Goal: Task Accomplishment & Management: Complete application form

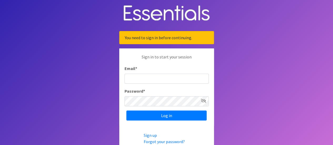
type input "[PERSON_NAME][EMAIL_ADDRESS][PERSON_NAME][PERSON_NAME][DOMAIN_NAME]"
click at [126, 110] on input "Log in" at bounding box center [166, 115] width 80 height 10
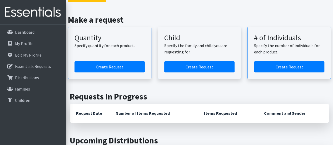
scroll to position [54, 0]
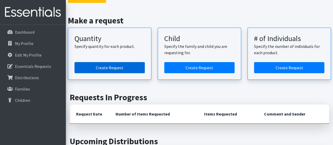
click at [110, 68] on link "Create Request" at bounding box center [109, 67] width 70 height 11
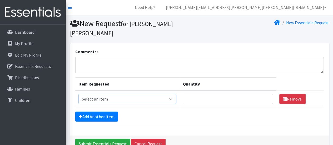
click at [116, 94] on select "Select an item Diaper (Size 2) Diaper (Size 3) Diaper (Size 4) Diaper (Size 5) …" at bounding box center [127, 99] width 98 height 10
select select "2961"
click at [78, 94] on select "Select an item Diaper (Size 2) Diaper (Size 3) Diaper (Size 4) Diaper (Size 5) …" at bounding box center [127, 99] width 98 height 10
click at [199, 94] on input "Quantity" at bounding box center [228, 99] width 90 height 10
type input "500"
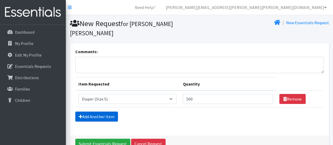
click at [100, 112] on link "Add Another Item" at bounding box center [96, 117] width 43 height 10
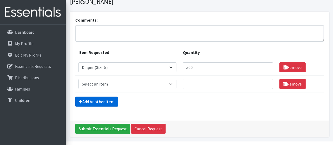
scroll to position [37, 0]
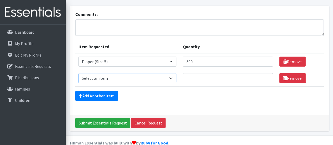
click at [119, 73] on select "Select an item Diaper (Size 2) Diaper (Size 3) Diaper (Size 4) Diaper (Size 5) …" at bounding box center [127, 78] width 98 height 10
select select "2950"
click at [78, 73] on select "Select an item Diaper (Size 2) Diaper (Size 3) Diaper (Size 4) Diaper (Size 5) …" at bounding box center [127, 78] width 98 height 10
click at [188, 73] on input "Quantity" at bounding box center [228, 78] width 90 height 10
type input "500"
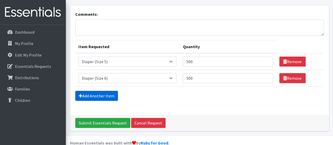
click at [89, 91] on link "Add Another Item" at bounding box center [96, 96] width 43 height 10
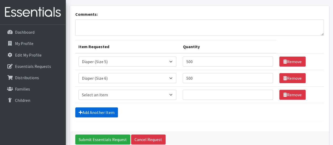
scroll to position [54, 0]
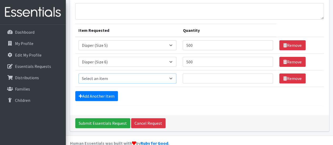
click at [97, 73] on select "Select an item Diaper (Size 2) Diaper (Size 3) Diaper (Size 4) Diaper (Size 5) …" at bounding box center [127, 78] width 98 height 10
select select "12589"
click at [78, 73] on select "Select an item Diaper (Size 2) Diaper (Size 3) Diaper (Size 4) Diaper (Size 5) …" at bounding box center [127, 78] width 98 height 10
click at [202, 73] on input "Quantity" at bounding box center [228, 78] width 90 height 10
type input "400"
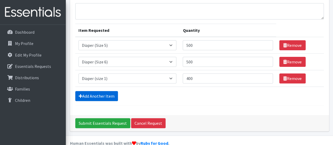
click at [113, 91] on link "Add Another Item" at bounding box center [96, 96] width 43 height 10
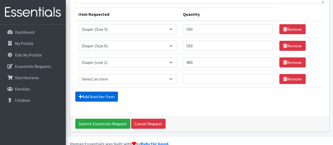
scroll to position [70, 0]
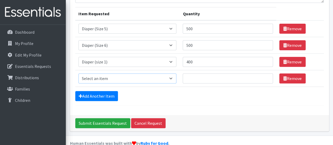
click at [120, 73] on select "Select an item Diaper (Size 2) Diaper (Size 3) Diaper (Size 4) Diaper (Size 5) …" at bounding box center [127, 78] width 98 height 10
select select "2958"
click at [78, 73] on select "Select an item Diaper (Size 2) Diaper (Size 3) Diaper (Size 4) Diaper (Size 5) …" at bounding box center [127, 78] width 98 height 10
click at [205, 73] on input "Quantity" at bounding box center [228, 78] width 90 height 10
type input "400"
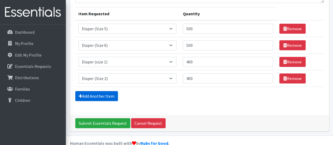
click at [105, 91] on link "Add Another Item" at bounding box center [96, 96] width 43 height 10
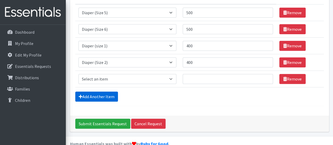
scroll to position [87, 0]
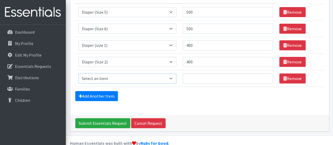
click at [107, 73] on select "Select an item Diaper (Size 2) Diaper (Size 3) Diaper (Size 4) Diaper (Size 5) …" at bounding box center [127, 78] width 98 height 10
select select "2930"
click at [78, 73] on select "Select an item Diaper (Size 2) Diaper (Size 3) Diaper (Size 4) Diaper (Size 5) …" at bounding box center [127, 78] width 98 height 10
click at [187, 73] on input "Quantity" at bounding box center [228, 78] width 90 height 10
type input "500"
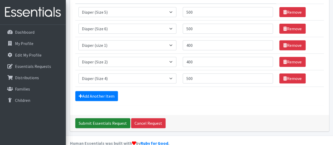
click at [111, 118] on input "Submit Essentials Request" at bounding box center [102, 123] width 55 height 10
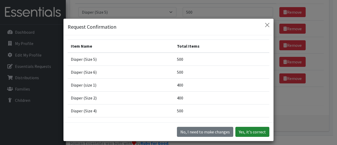
click at [243, 129] on button "Yes, it's correct" at bounding box center [252, 132] width 34 height 10
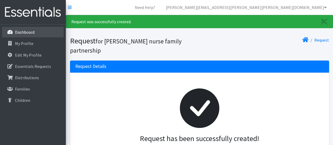
click at [34, 31] on link "Dashboard" at bounding box center [33, 32] width 62 height 11
